Goal: Task Accomplishment & Management: Manage account settings

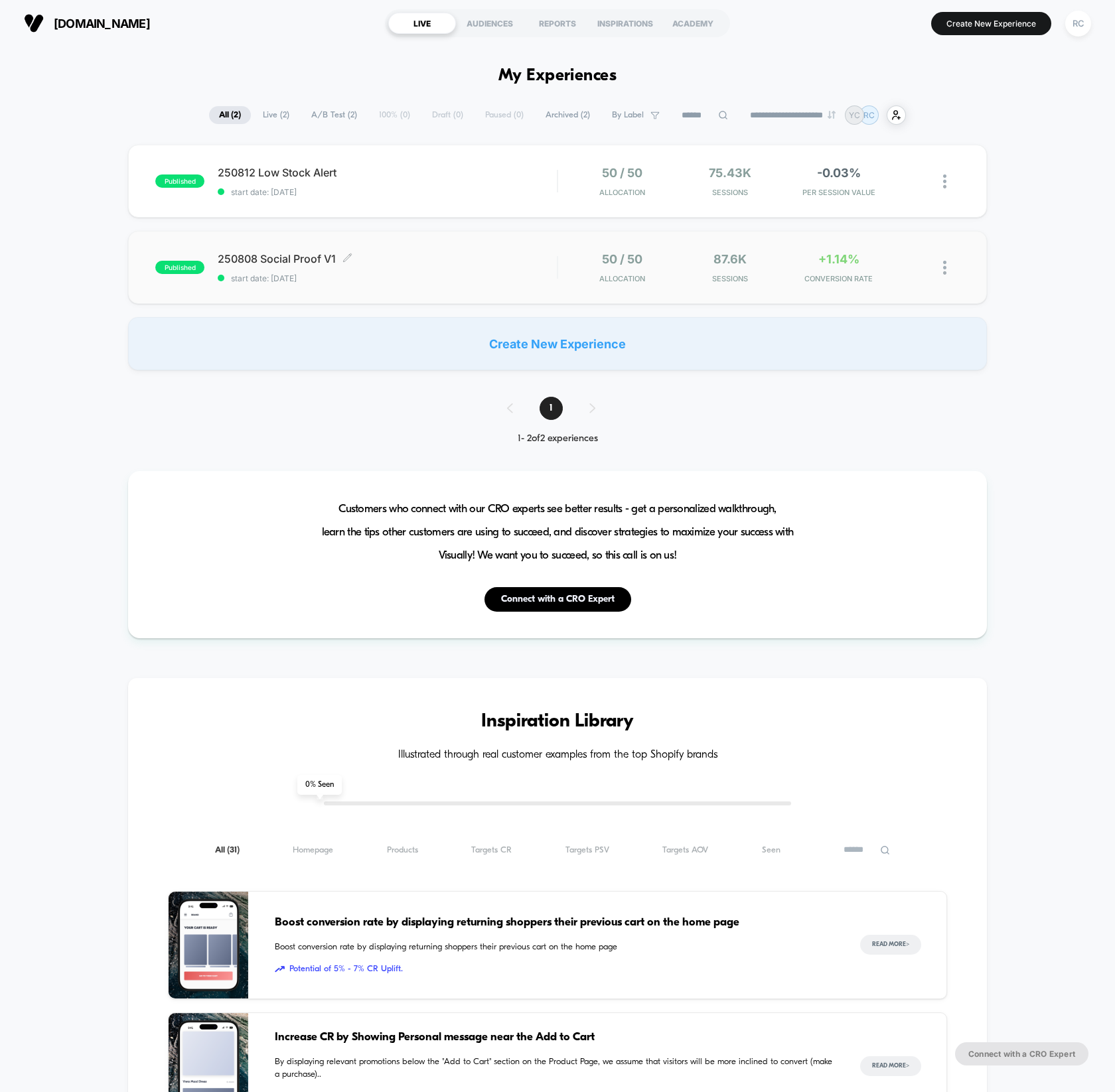
click at [286, 254] on span "250808 Social Proof V1 Click to edit experience details" at bounding box center [387, 258] width 339 height 13
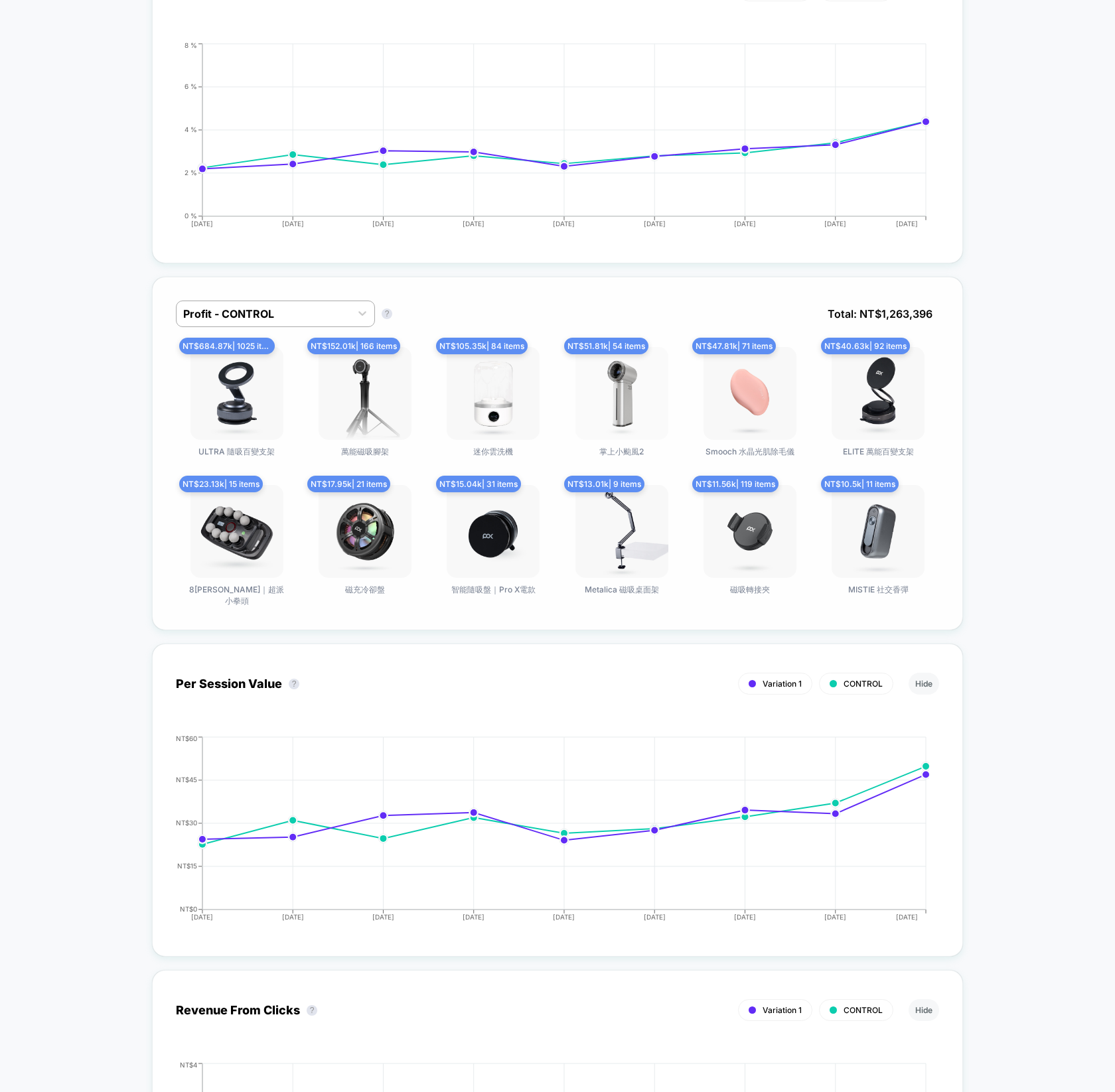
scroll to position [615, 0]
